Goal: Find specific page/section: Find specific page/section

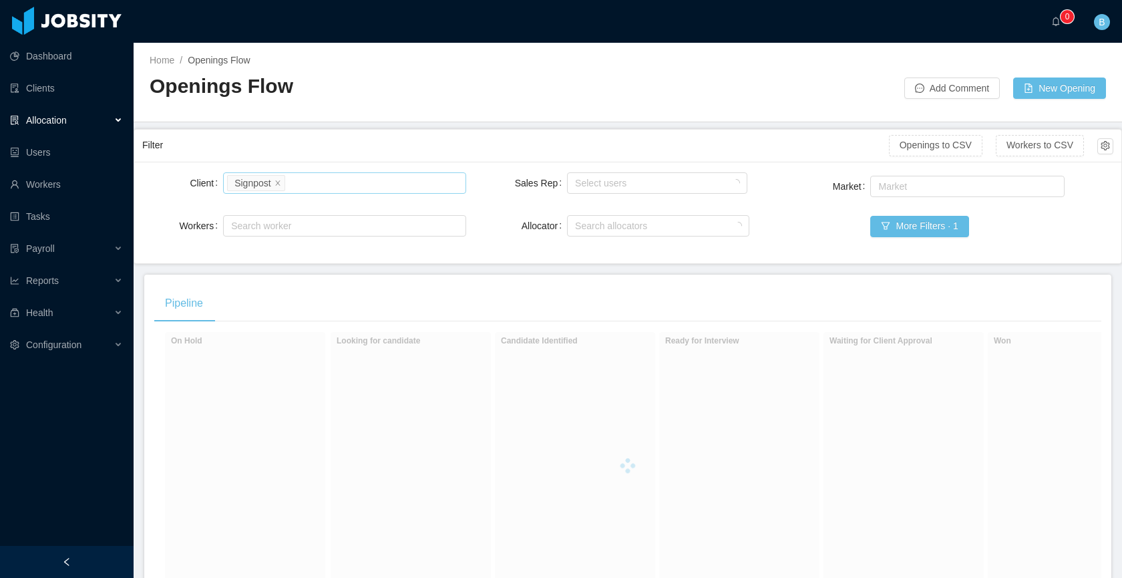
click at [322, 176] on div "Search clients Signpost" at bounding box center [342, 183] width 230 height 20
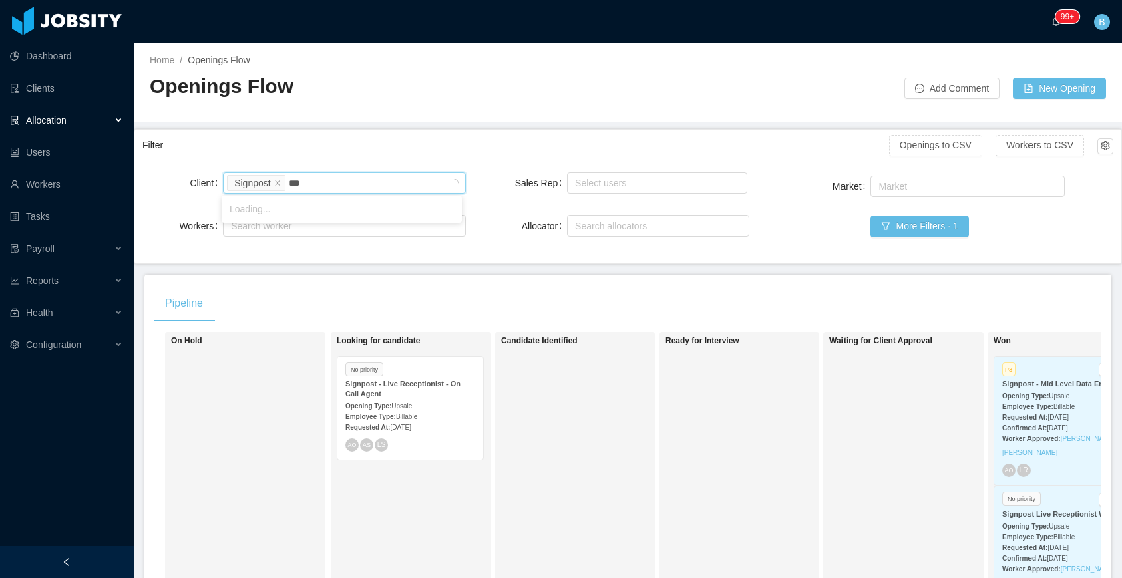
type input "****"
click at [314, 206] on li "Gestalt Diagnostics" at bounding box center [342, 208] width 240 height 21
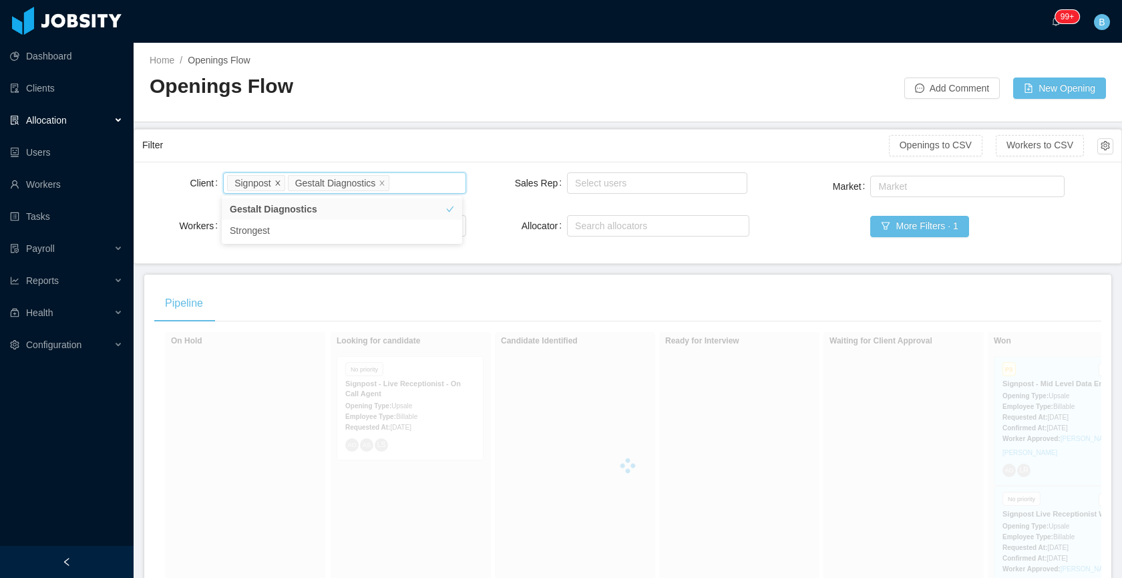
click at [280, 178] on span at bounding box center [277, 182] width 7 height 12
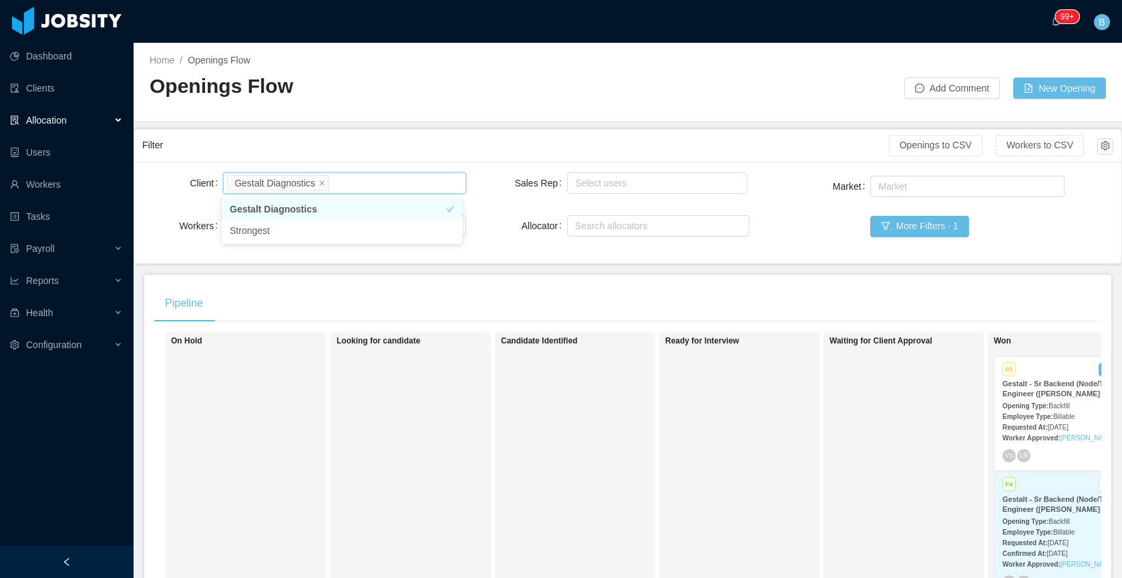
click at [565, 357] on div "Candidate Identified" at bounding box center [594, 525] width 187 height 375
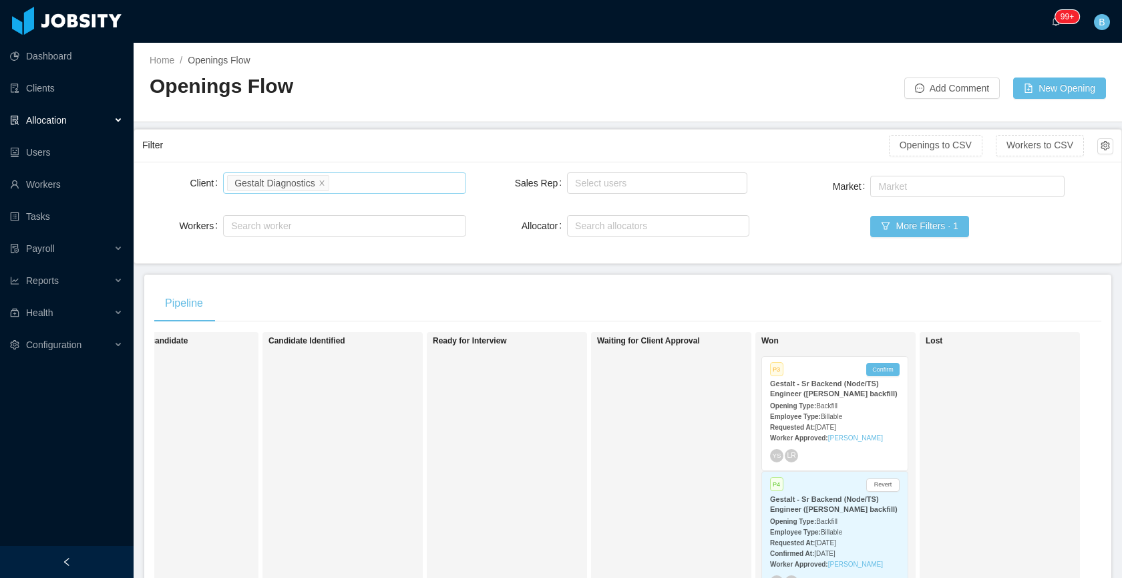
click at [867, 423] on div "Employee Type: Billable" at bounding box center [835, 416] width 130 height 14
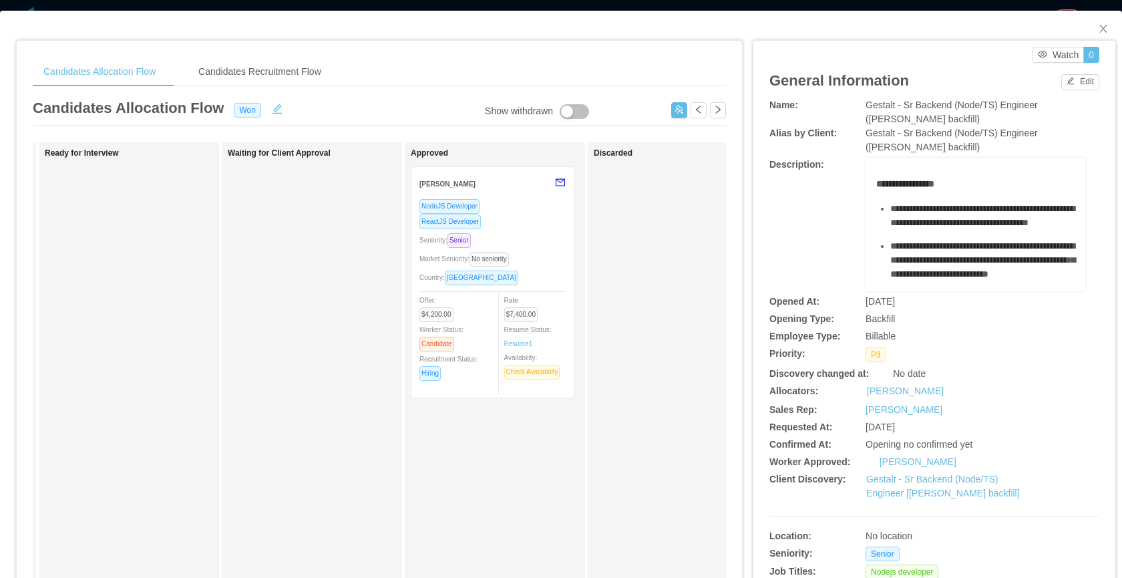
scroll to position [0, 626]
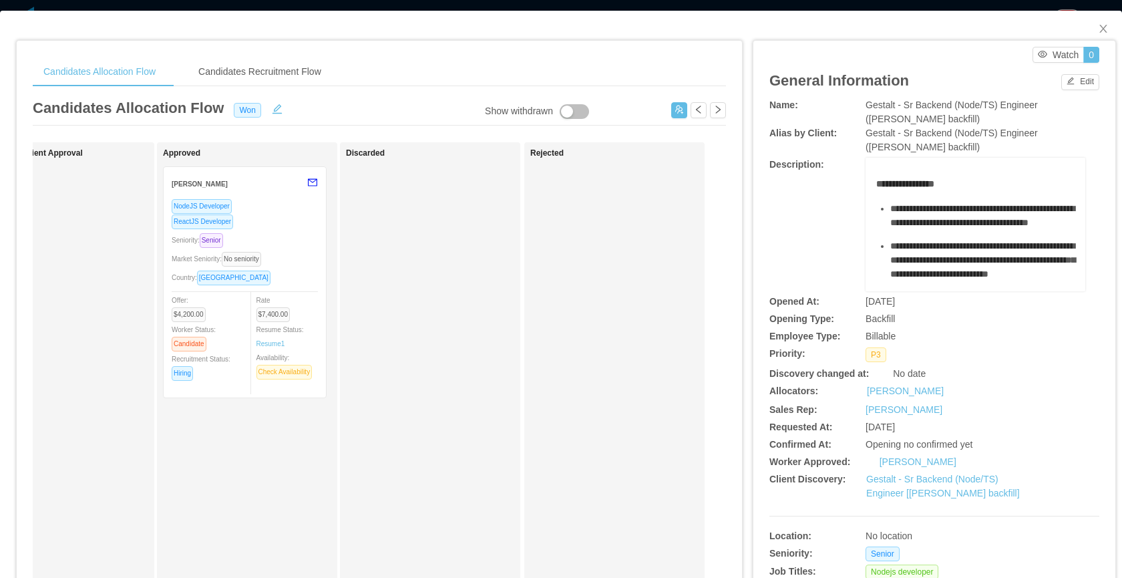
click at [294, 234] on div "Seniority: Senior" at bounding box center [245, 239] width 146 height 15
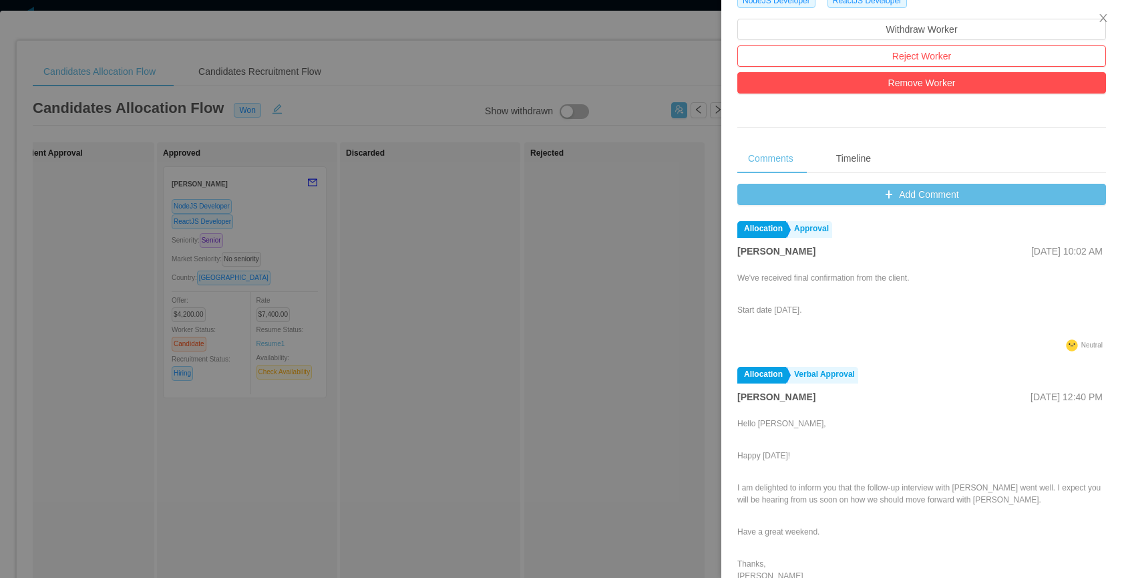
scroll to position [388, 0]
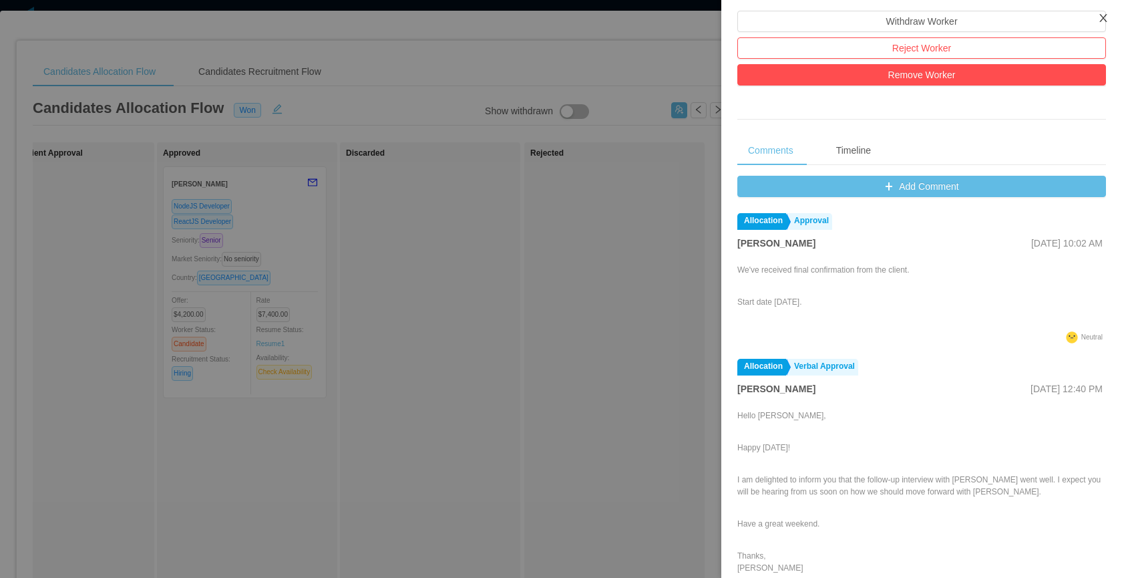
click at [1102, 19] on icon "icon: close" at bounding box center [1102, 18] width 7 height 8
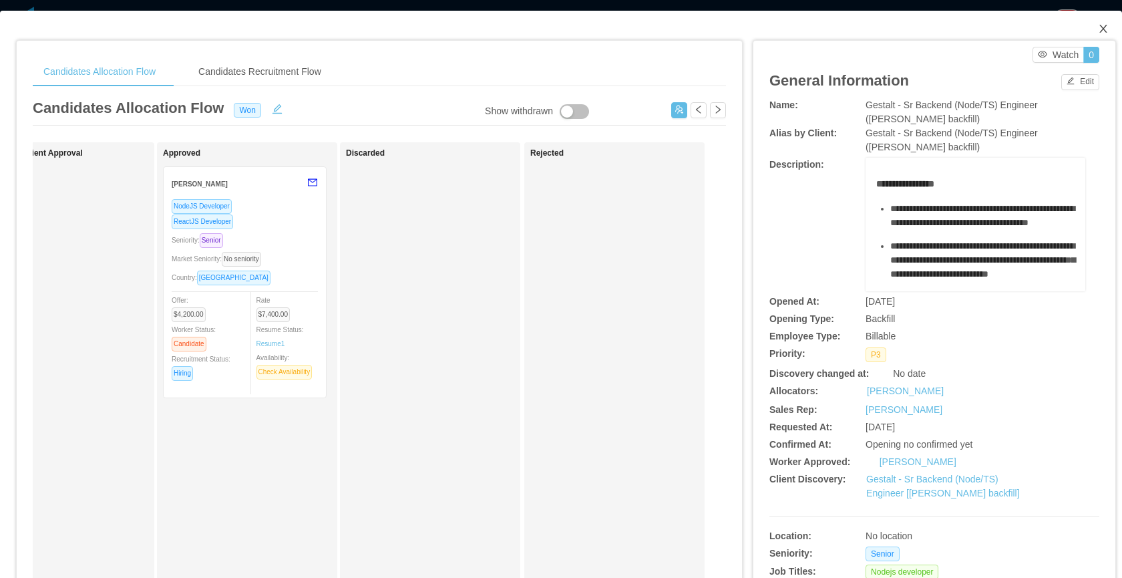
click at [1098, 24] on icon "icon: close" at bounding box center [1103, 28] width 11 height 11
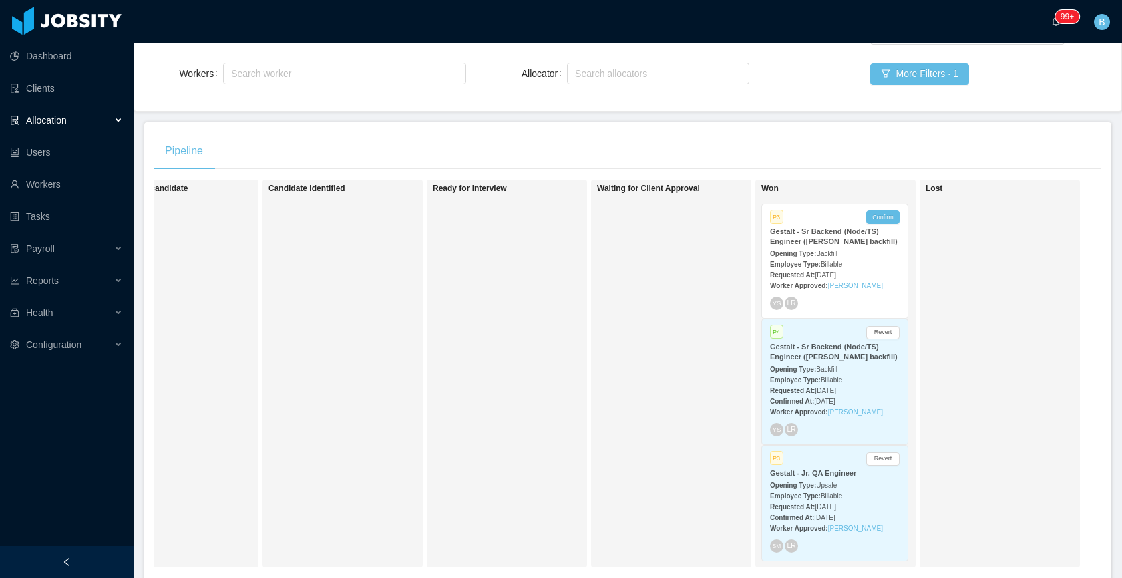
scroll to position [154, 0]
click at [1062, 353] on div "Lost" at bounding box center [1018, 371] width 187 height 375
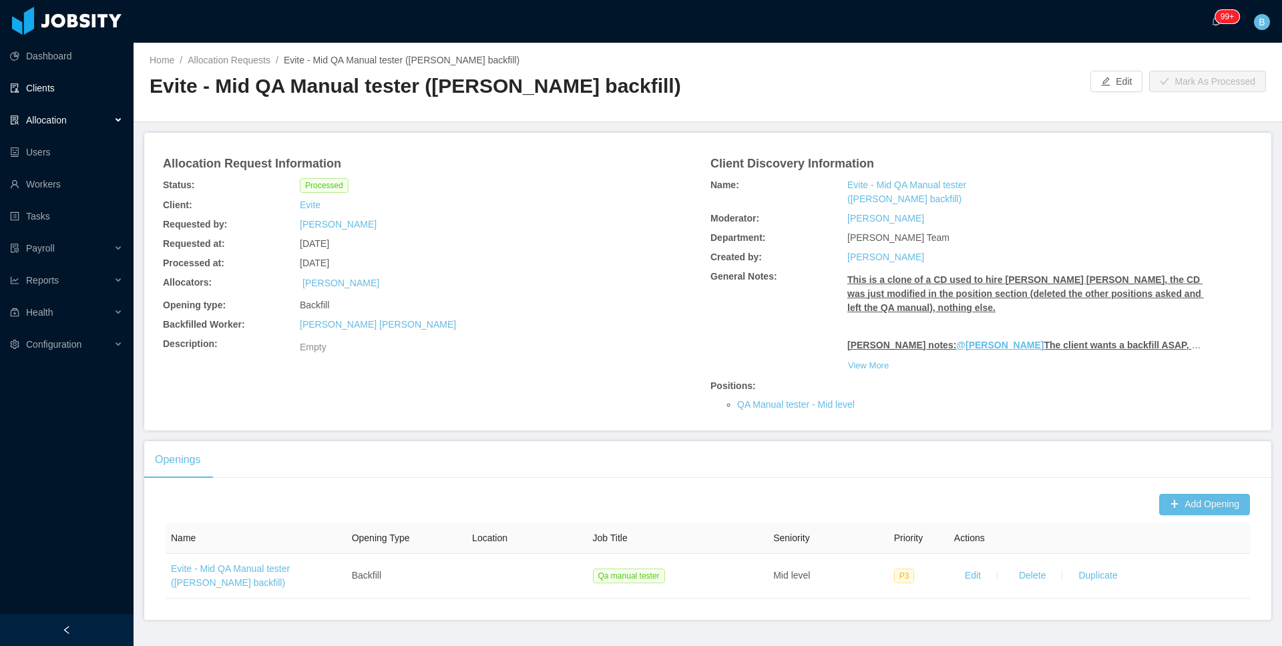
click at [15, 82] on link "Clients" at bounding box center [66, 88] width 113 height 27
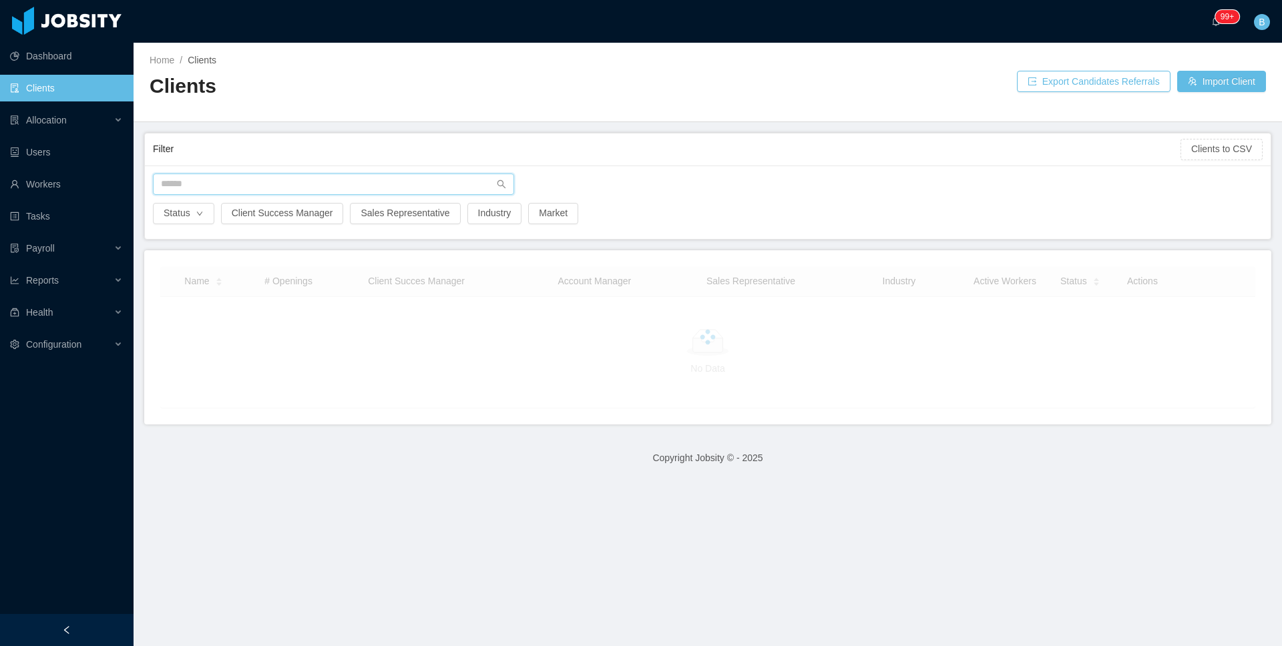
click at [326, 179] on input "text" at bounding box center [333, 184] width 361 height 21
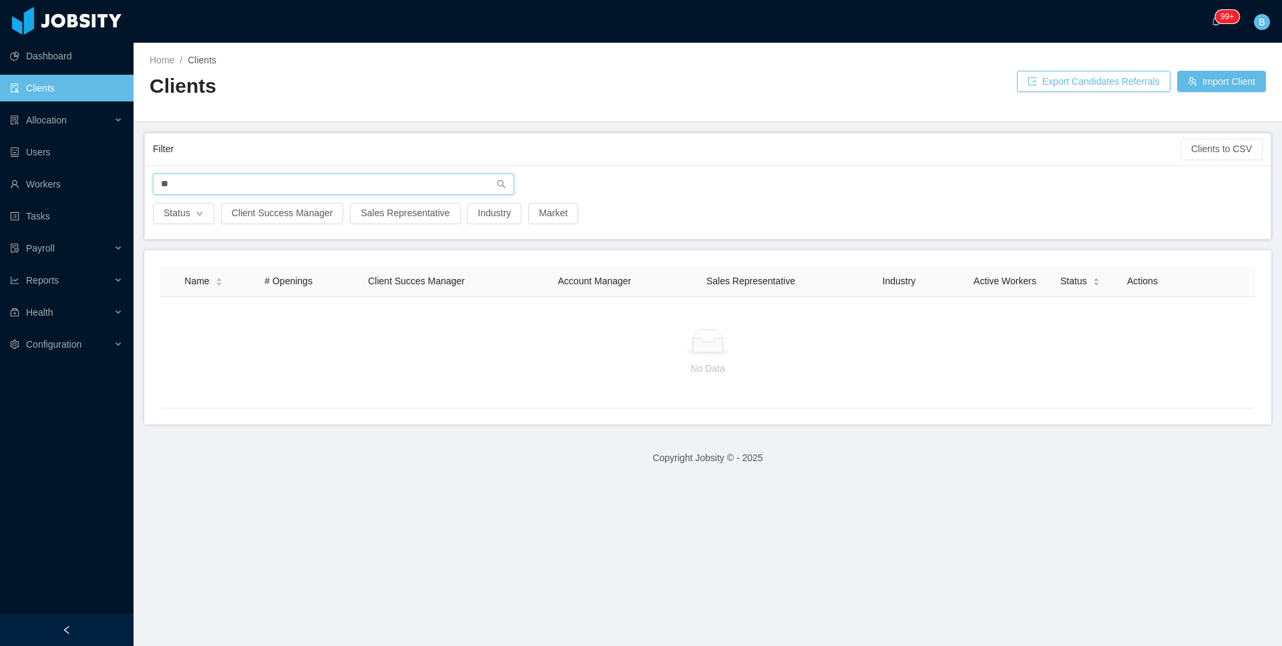
type input "*"
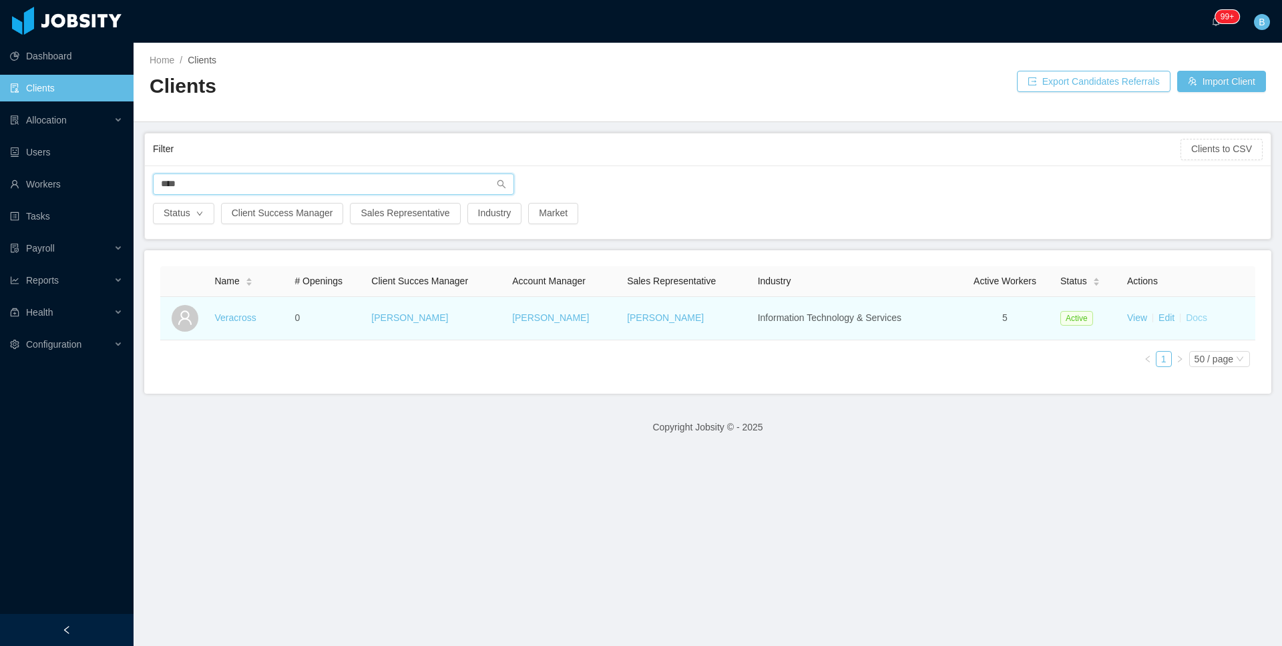
type input "****"
click at [1186, 315] on link "Docs" at bounding box center [1196, 317] width 21 height 11
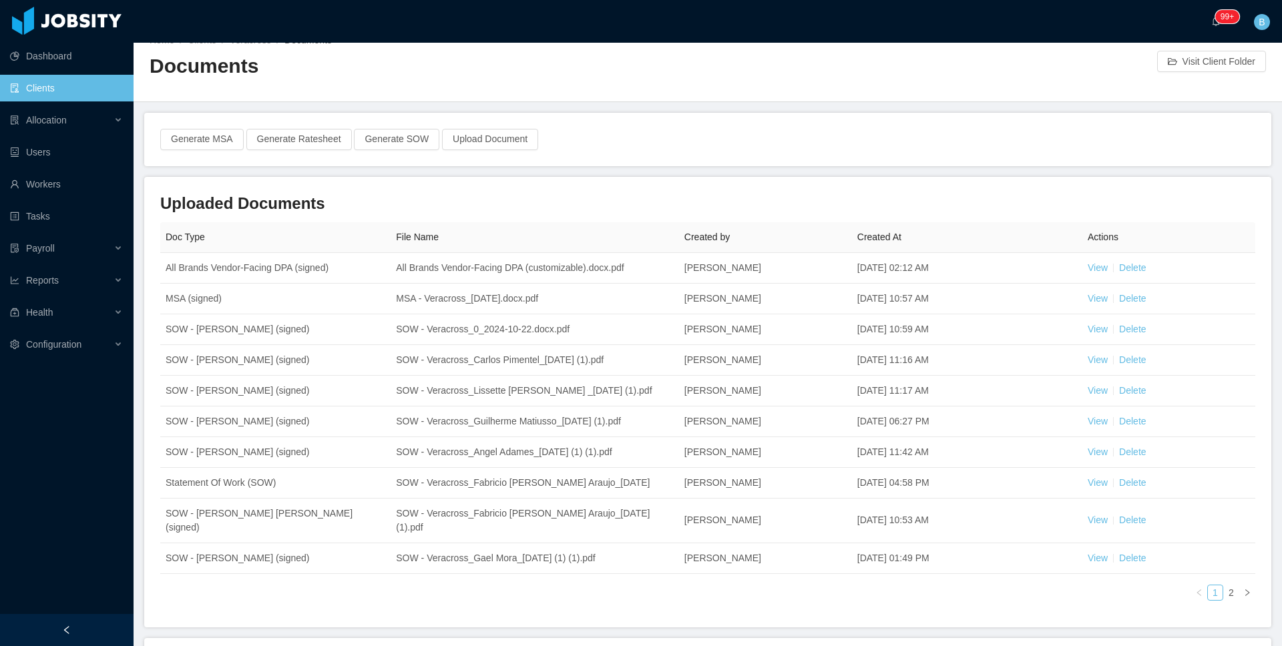
scroll to position [32, 0]
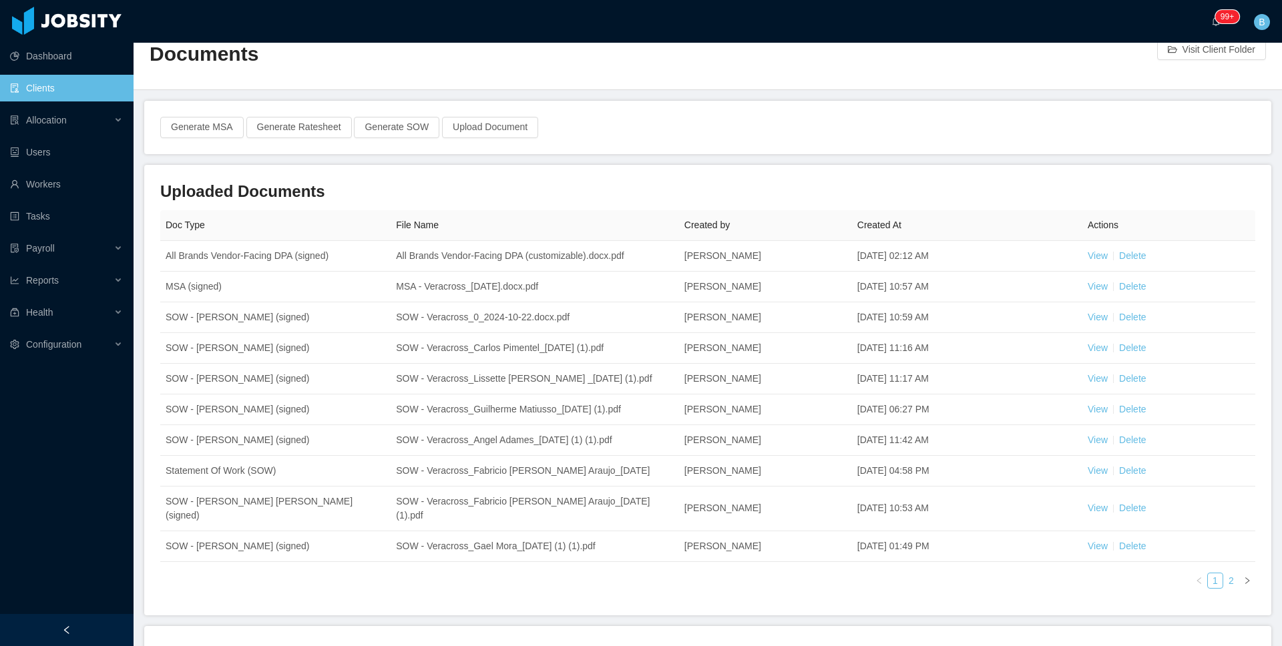
click at [1224, 588] on link "2" at bounding box center [1231, 581] width 15 height 15
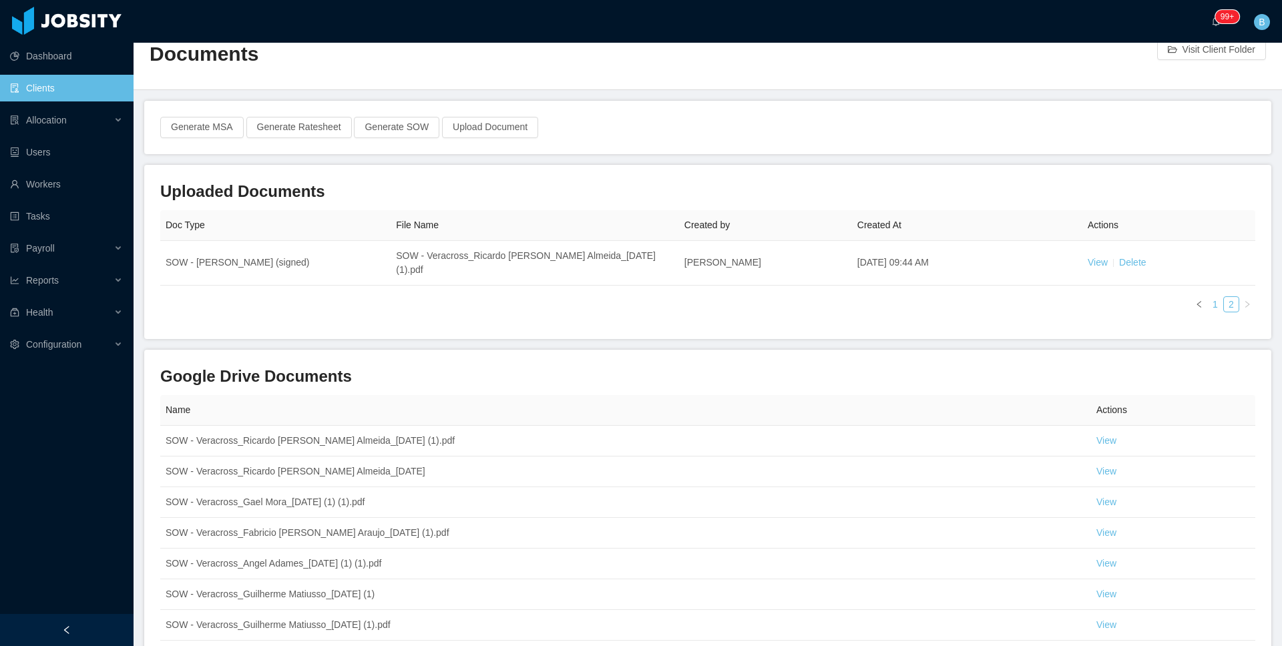
click at [1208, 297] on link "1" at bounding box center [1215, 304] width 15 height 15
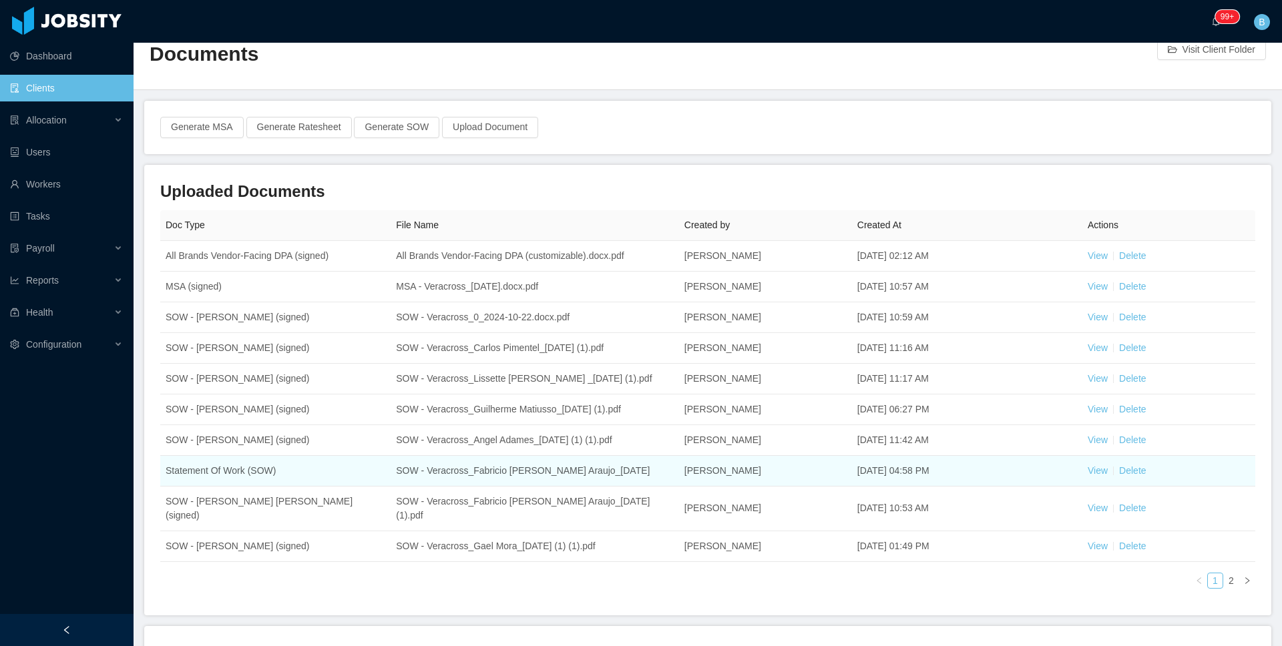
click at [1087, 487] on td "View Delete" at bounding box center [1168, 471] width 173 height 31
click at [1088, 476] on link "View" at bounding box center [1098, 470] width 20 height 11
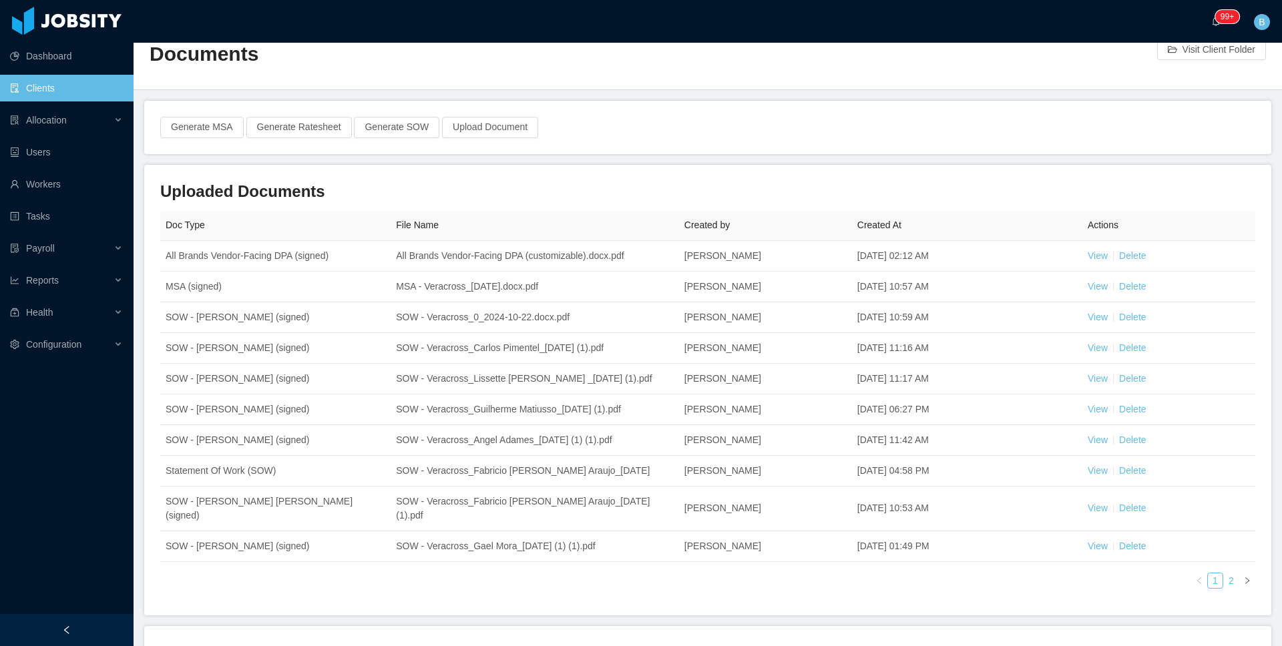
click at [1224, 588] on link "2" at bounding box center [1231, 581] width 15 height 15
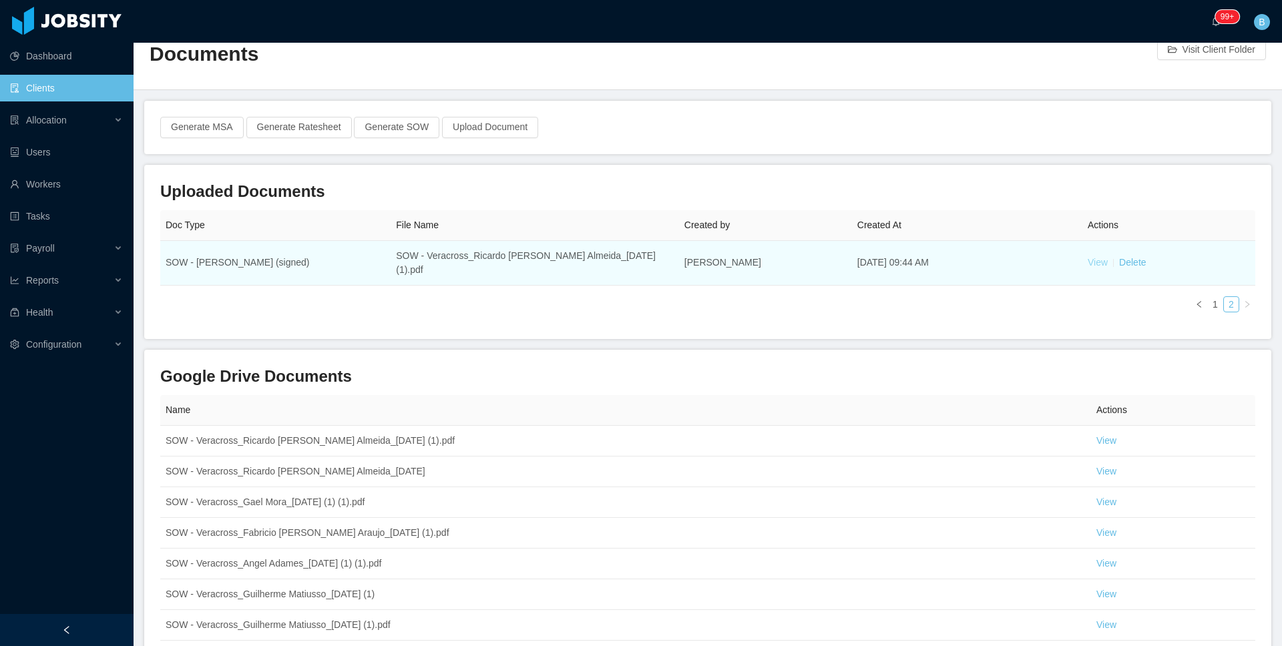
click at [1095, 257] on link "View" at bounding box center [1098, 262] width 20 height 11
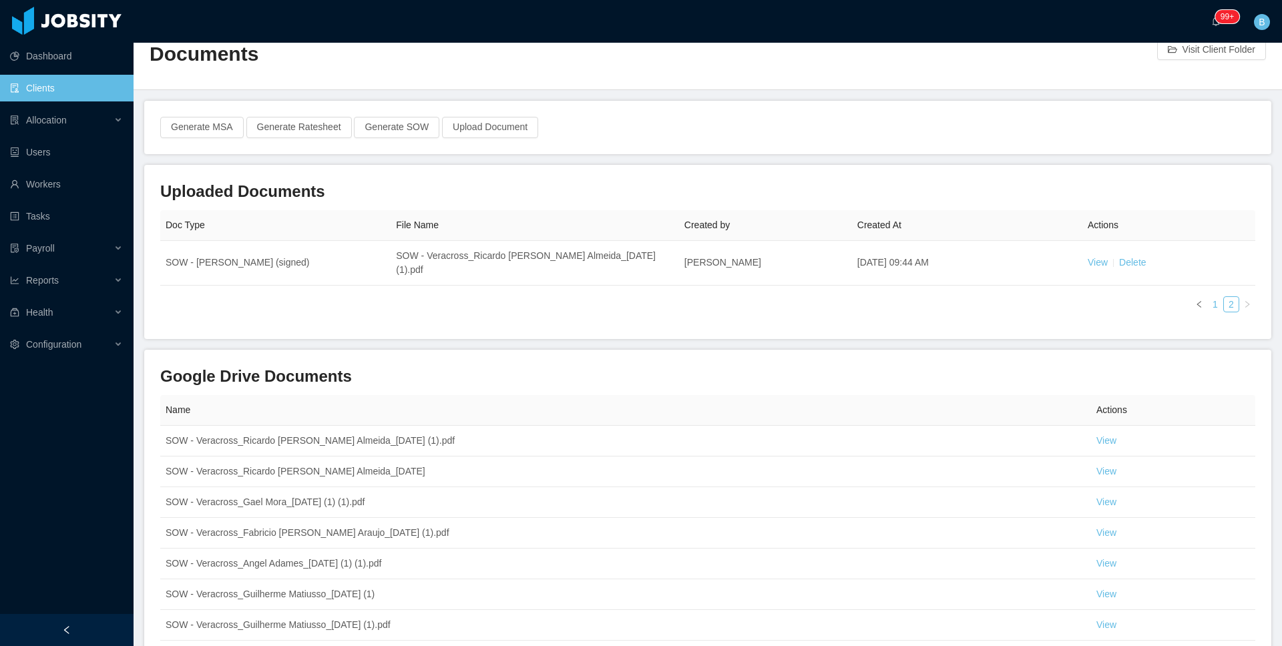
click at [1208, 297] on link "1" at bounding box center [1215, 304] width 15 height 15
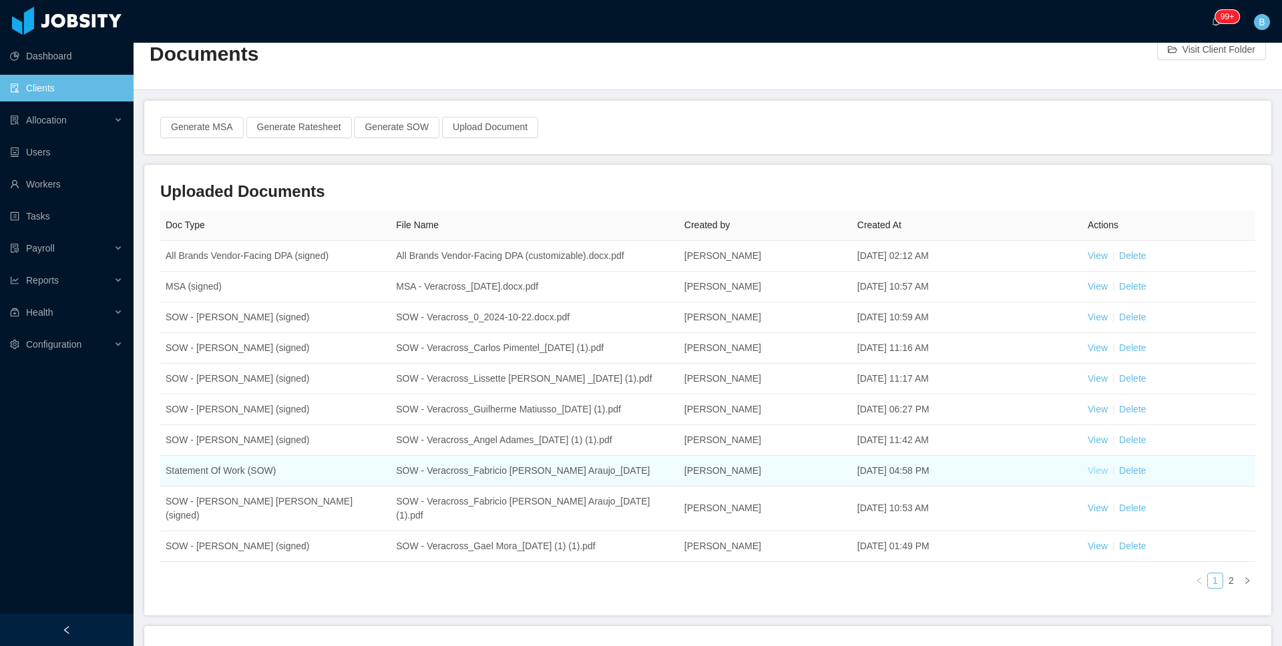
click at [1088, 476] on link "View" at bounding box center [1098, 470] width 20 height 11
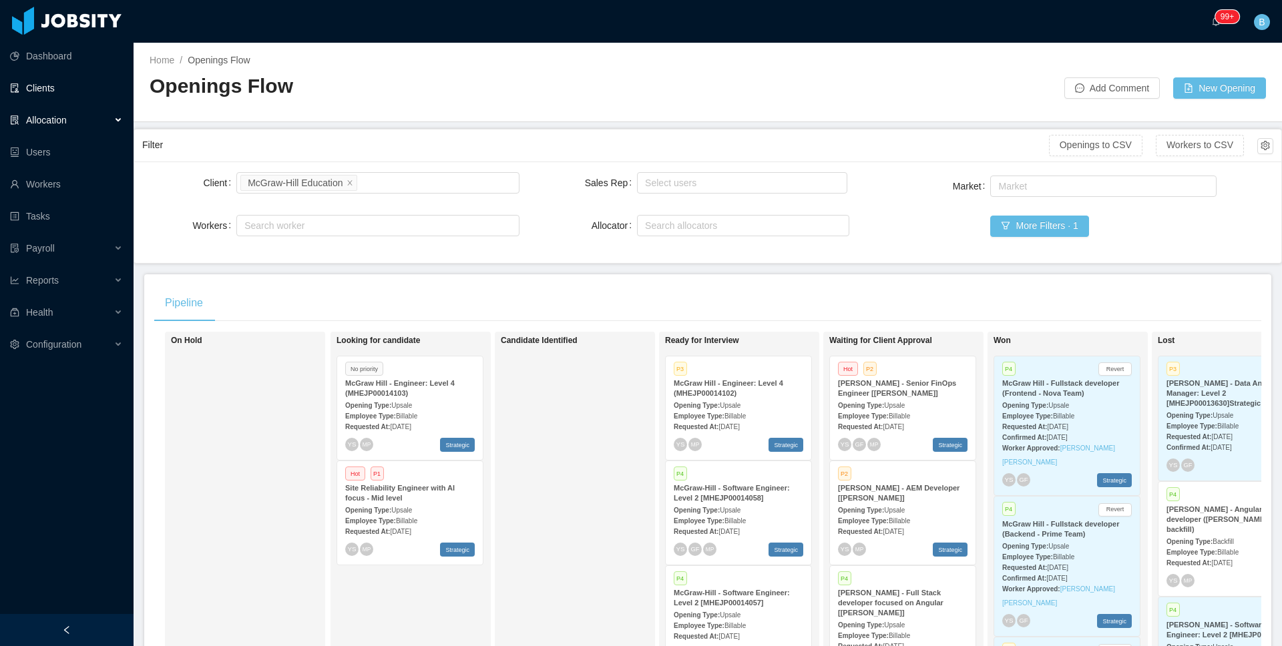
click at [61, 90] on link "Clients" at bounding box center [66, 88] width 113 height 27
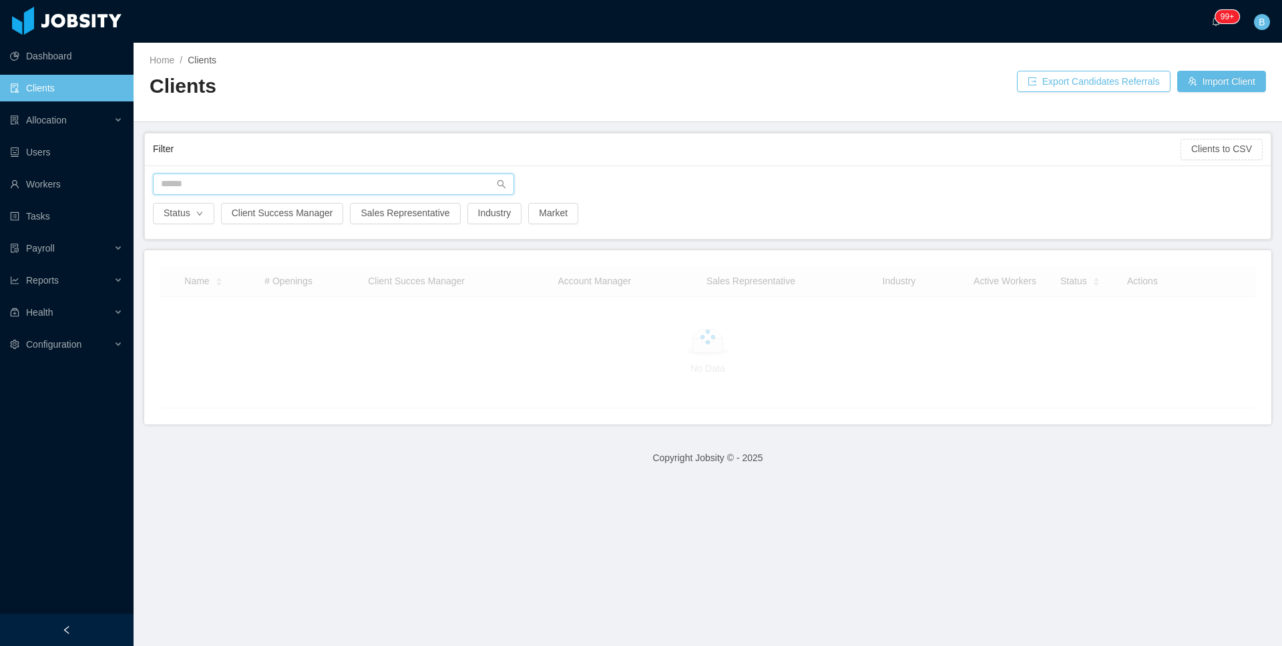
click at [264, 186] on input "text" at bounding box center [333, 184] width 361 height 21
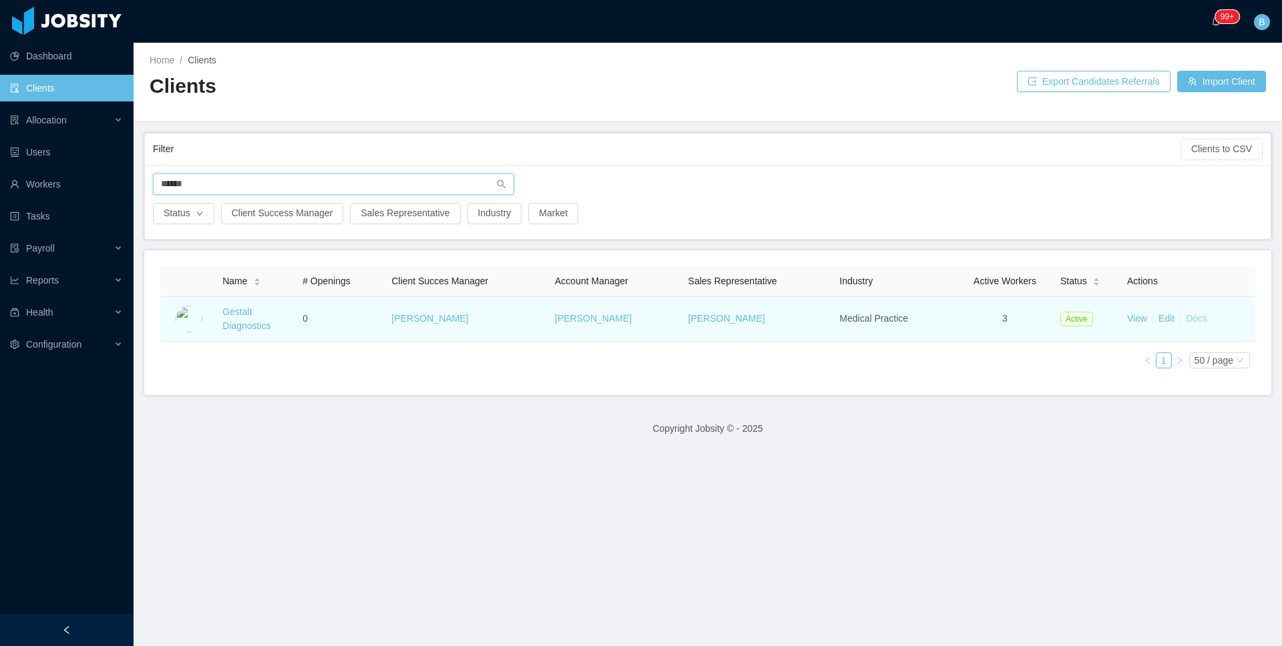
type input "******"
click at [1190, 323] on link "Docs" at bounding box center [1196, 318] width 21 height 11
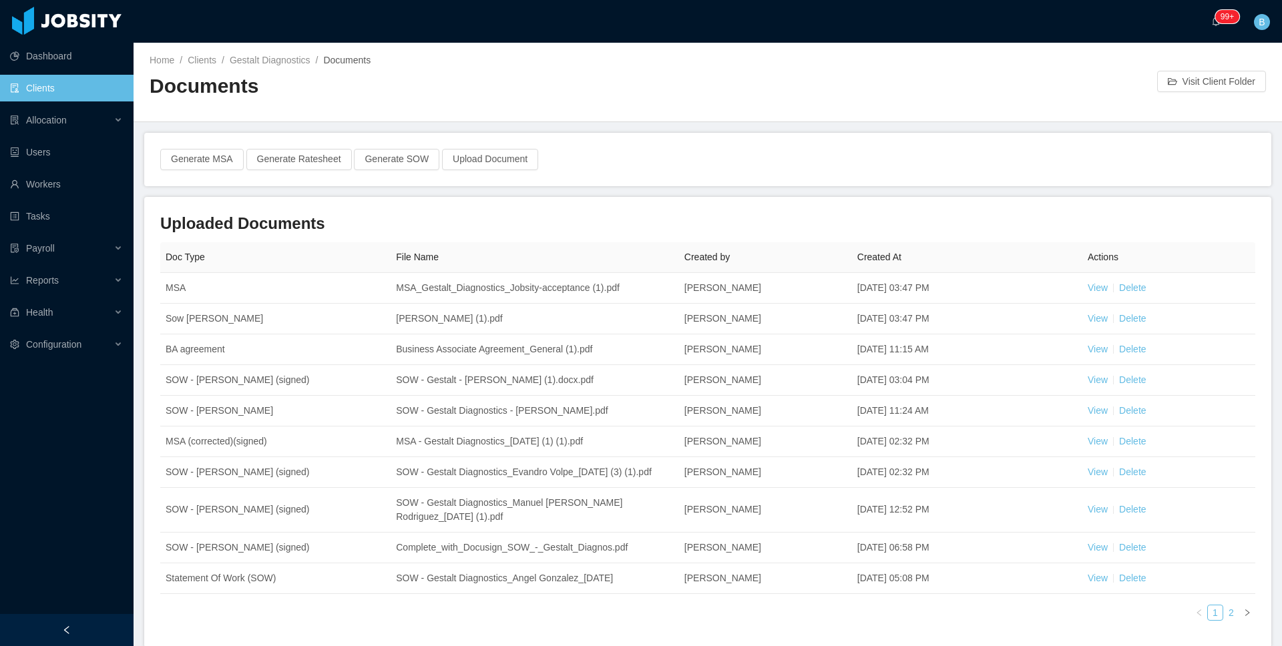
click at [1225, 620] on link "2" at bounding box center [1231, 613] width 15 height 15
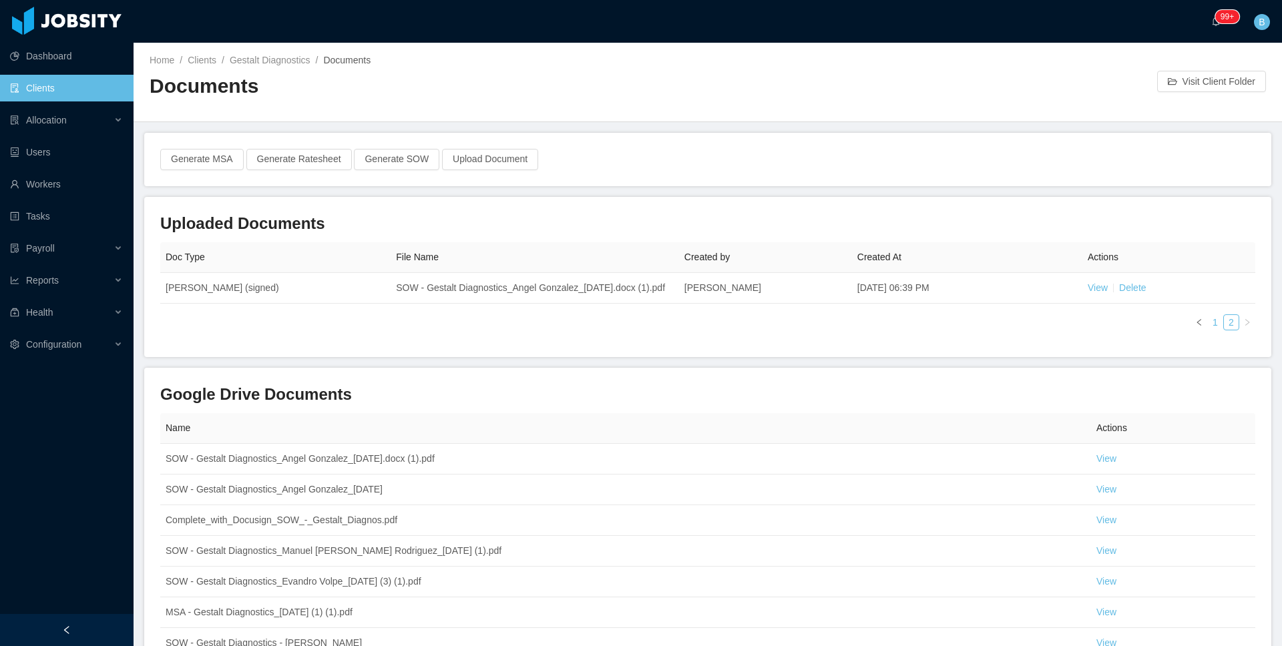
click at [1208, 330] on link "1" at bounding box center [1215, 322] width 15 height 15
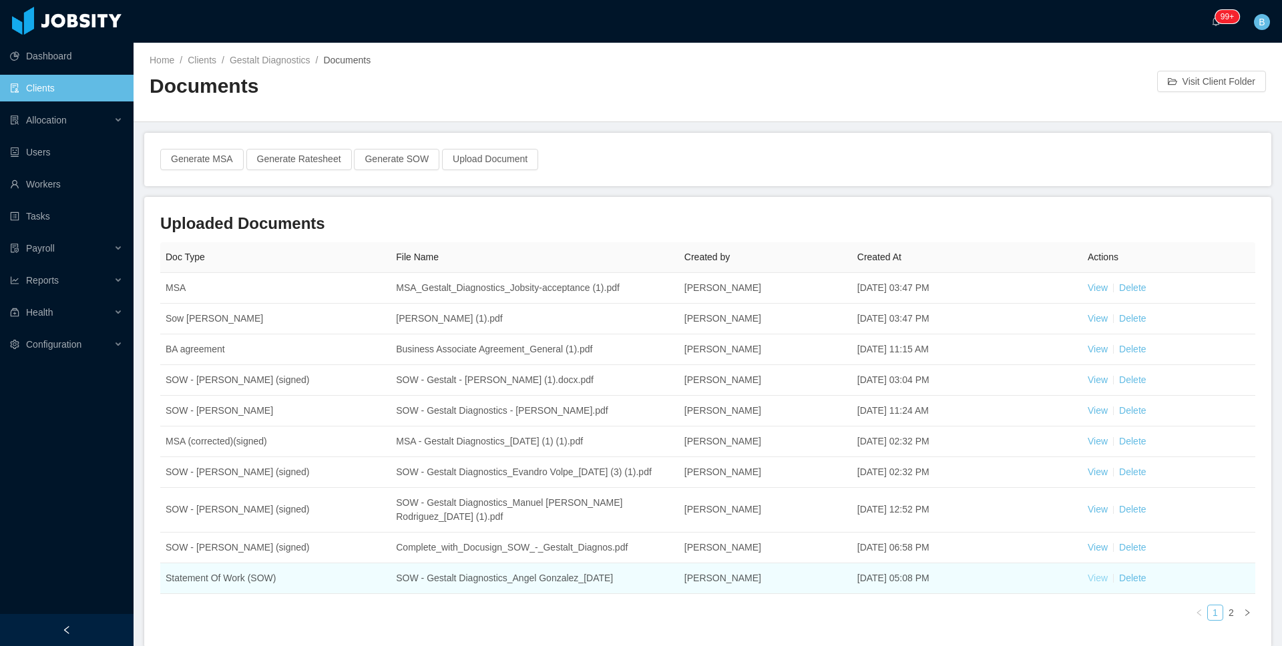
click at [1093, 584] on link "View" at bounding box center [1098, 578] width 20 height 11
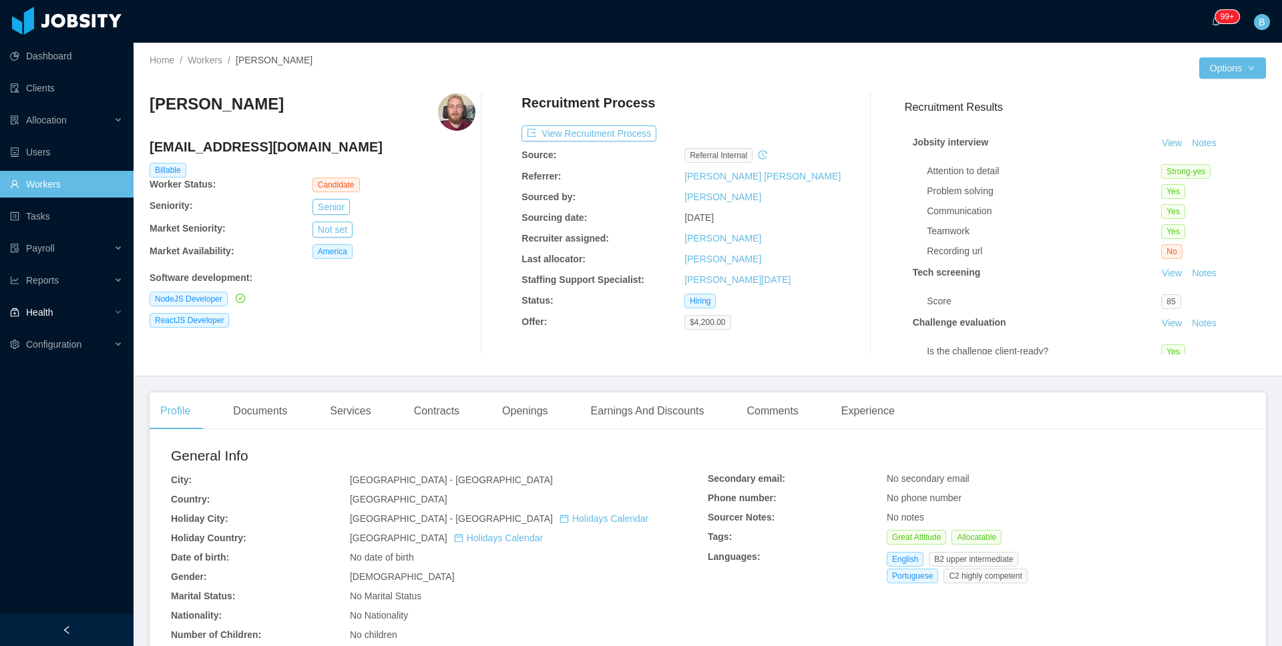
click at [70, 302] on div "Health" at bounding box center [67, 312] width 134 height 27
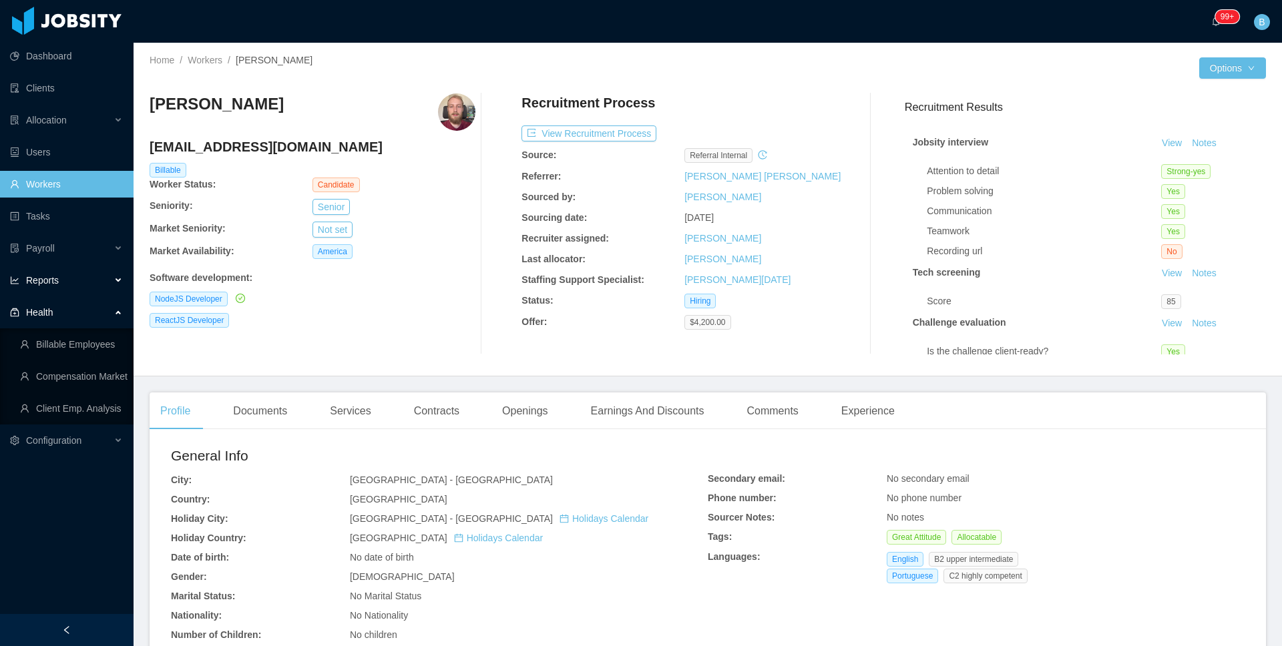
click at [69, 286] on div "Reports" at bounding box center [67, 280] width 134 height 27
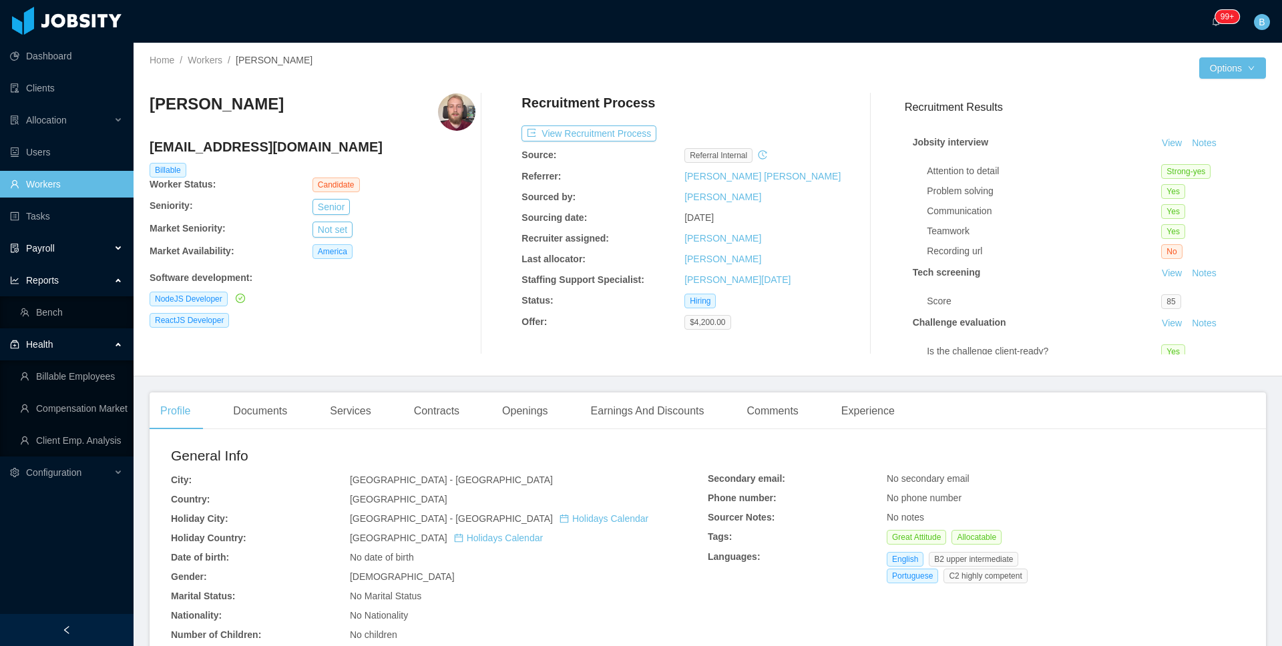
click at [69, 245] on div "Payroll" at bounding box center [67, 248] width 134 height 27
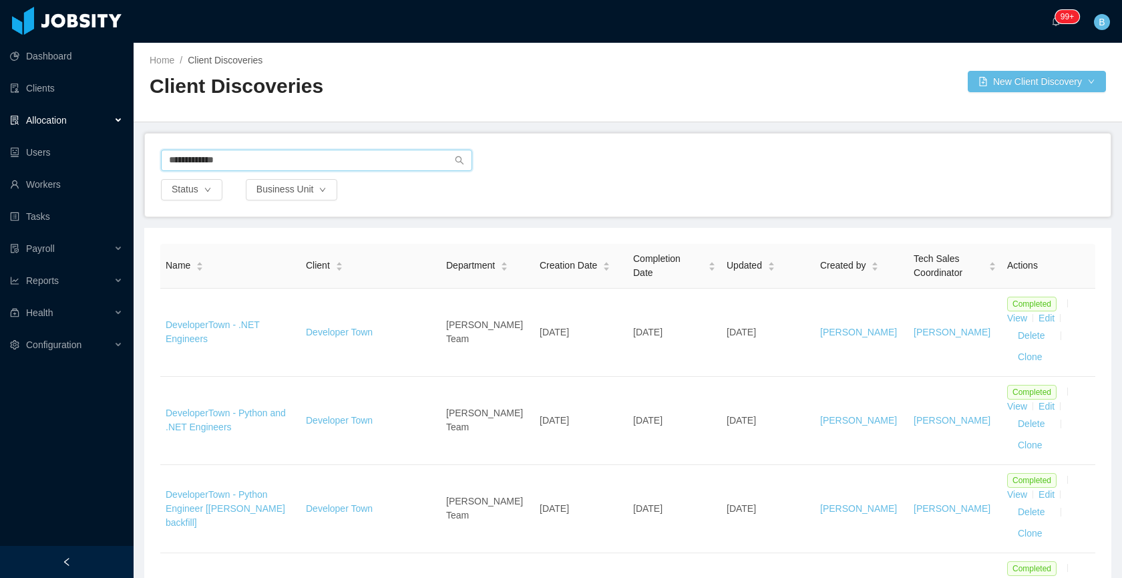
click at [296, 168] on input "**********" at bounding box center [316, 160] width 311 height 21
drag, startPoint x: 280, startPoint y: 162, endPoint x: 141, endPoint y: 161, distance: 139.5
click at [142, 161] on main "**********" at bounding box center [628, 310] width 988 height 535
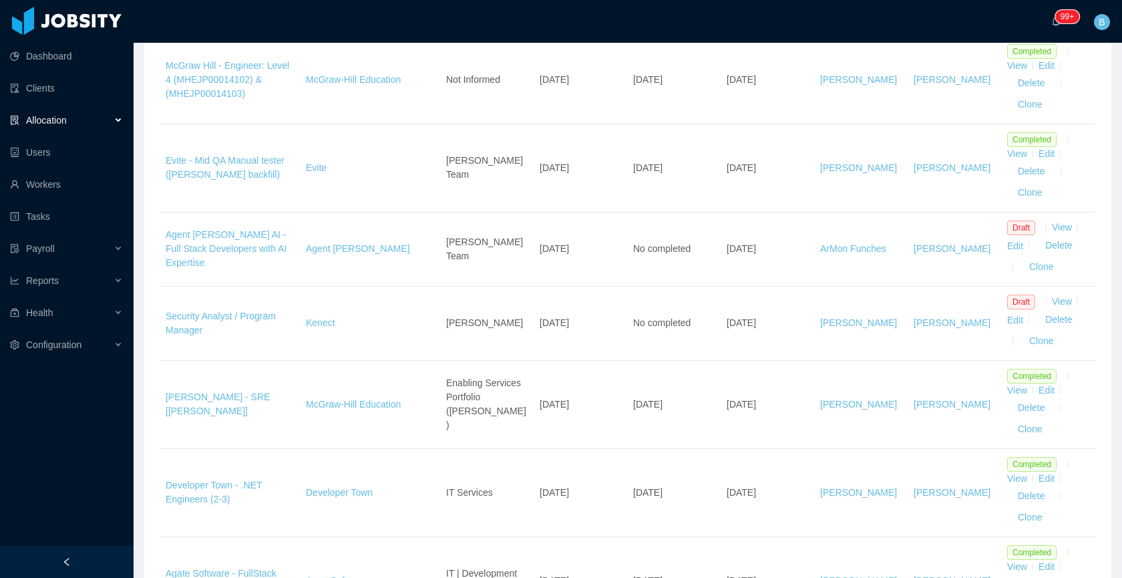
scroll to position [255, 0]
